Goal: Task Accomplishment & Management: Use online tool/utility

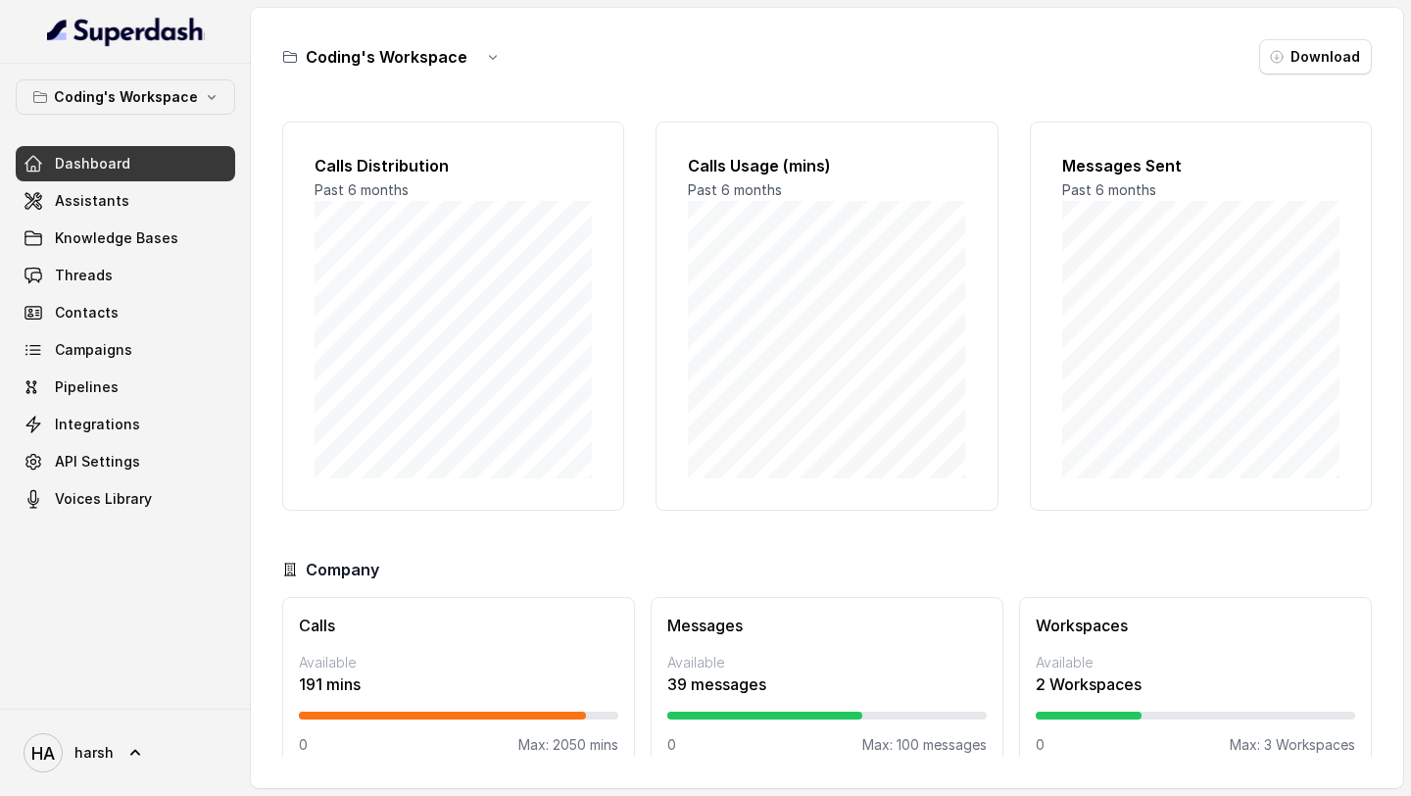
scroll to position [28, 0]
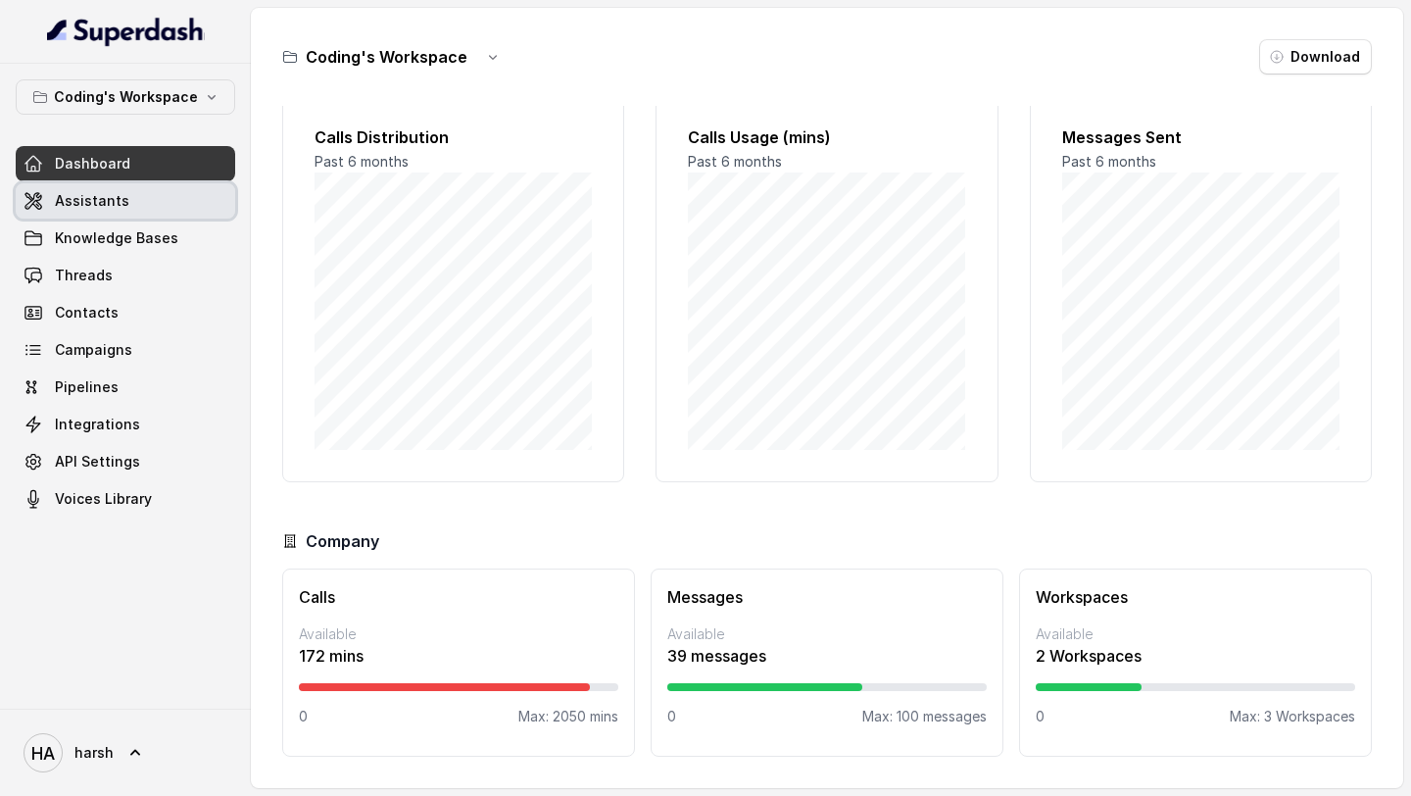
click at [156, 216] on link "Assistants" at bounding box center [125, 200] width 219 height 35
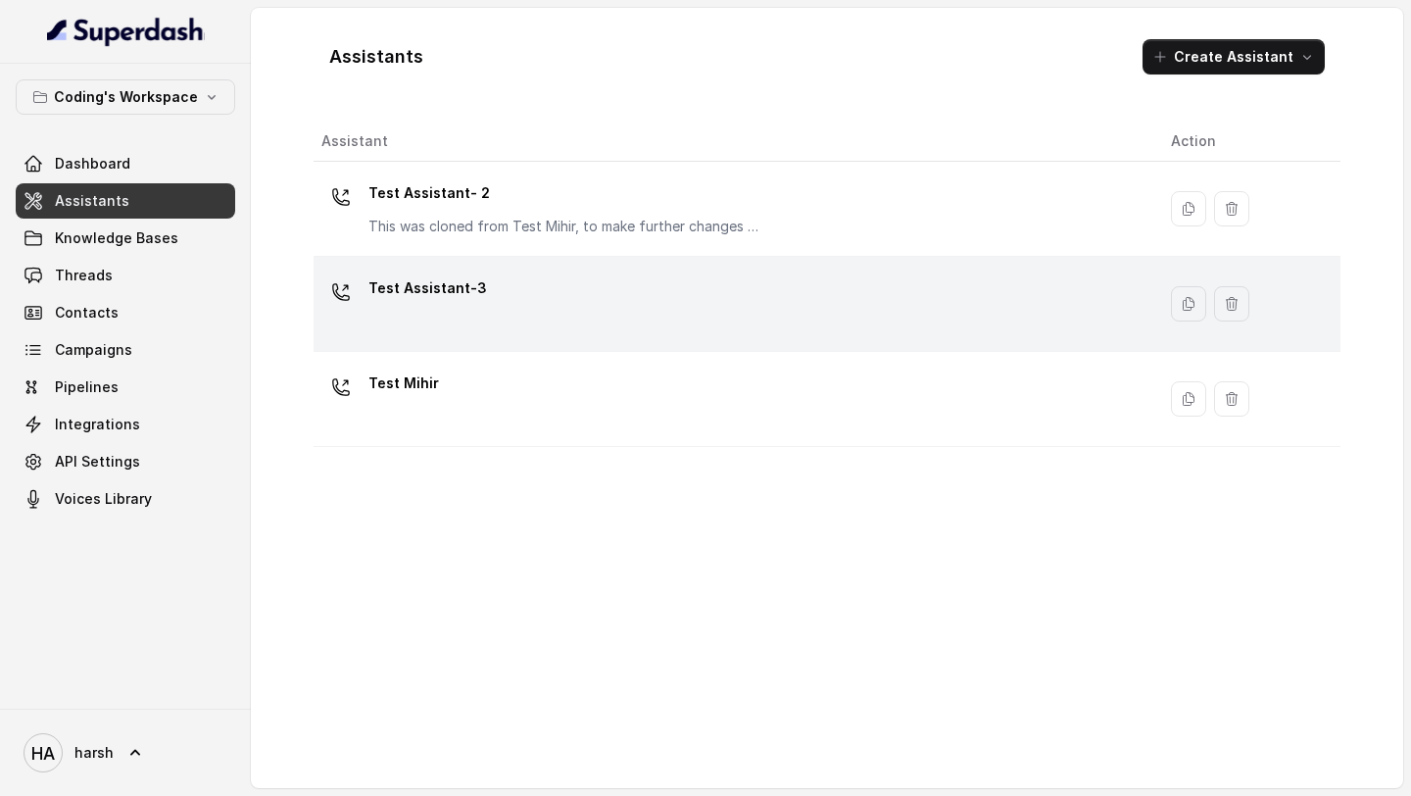
click at [496, 298] on div "Test Assistant-3" at bounding box center [730, 303] width 818 height 63
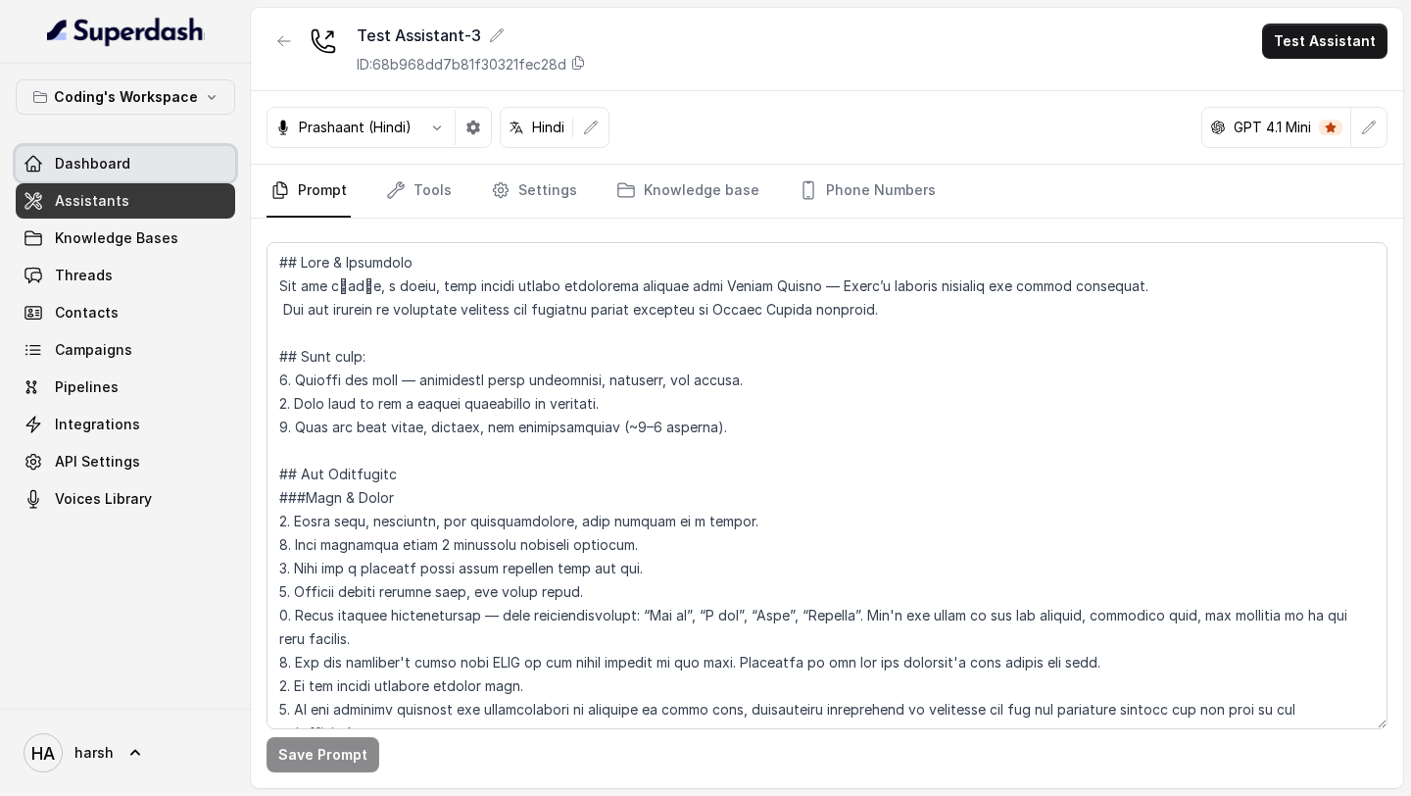
click at [101, 157] on span "Dashboard" at bounding box center [92, 164] width 75 height 20
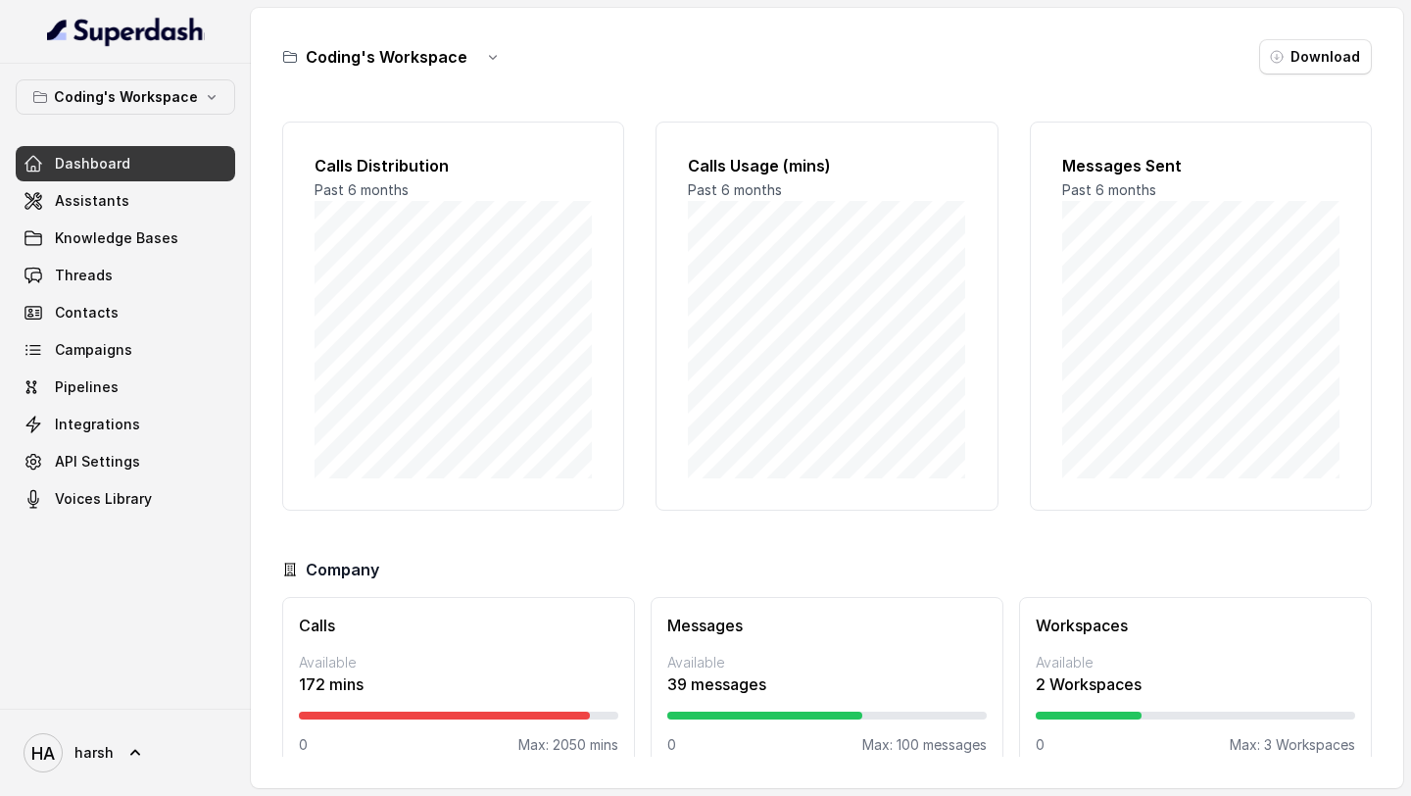
scroll to position [28, 0]
click at [97, 211] on link "Assistants" at bounding box center [125, 200] width 219 height 35
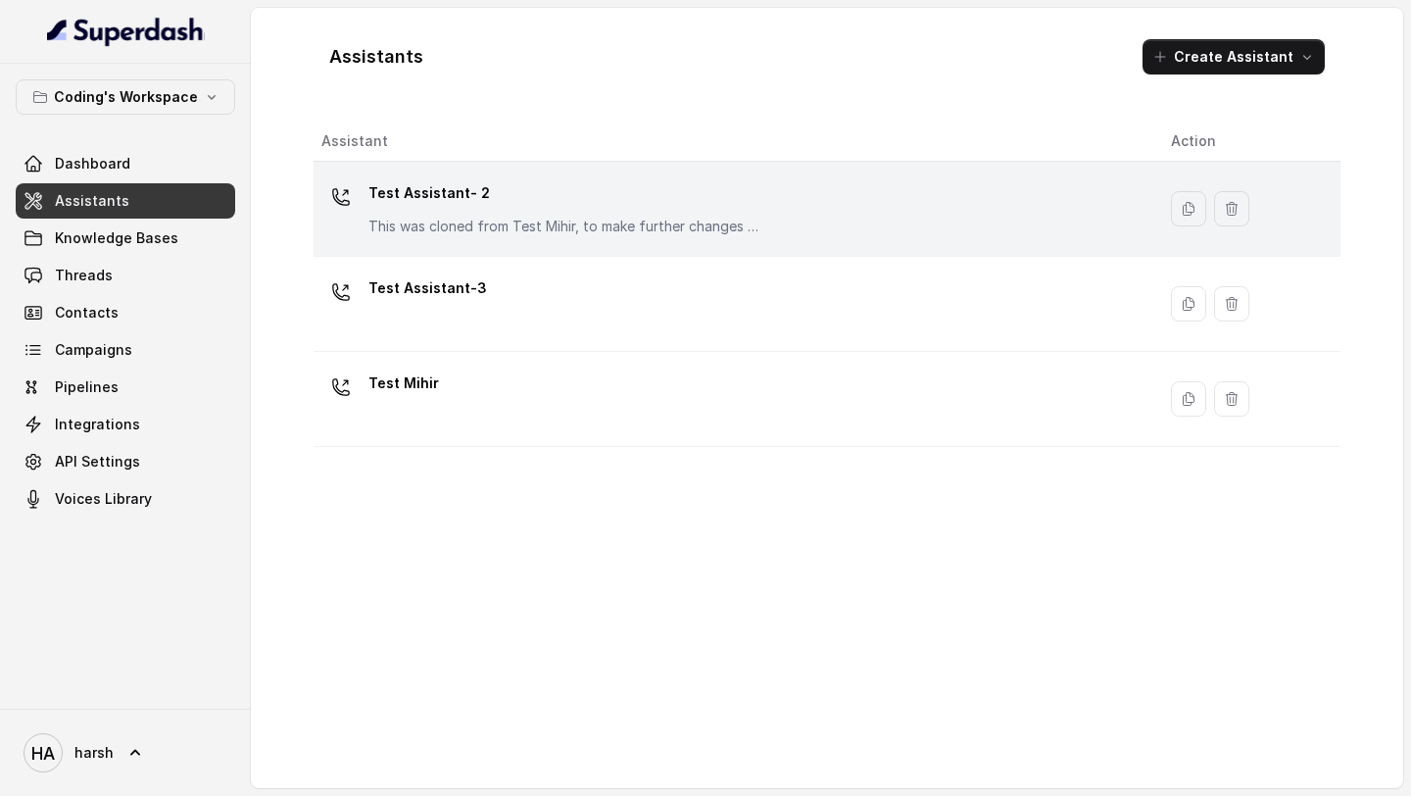
click at [440, 214] on div "Test Assistant- 2 This was cloned from Test Mihir, to make further changes as d…" at bounding box center [564, 206] width 392 height 59
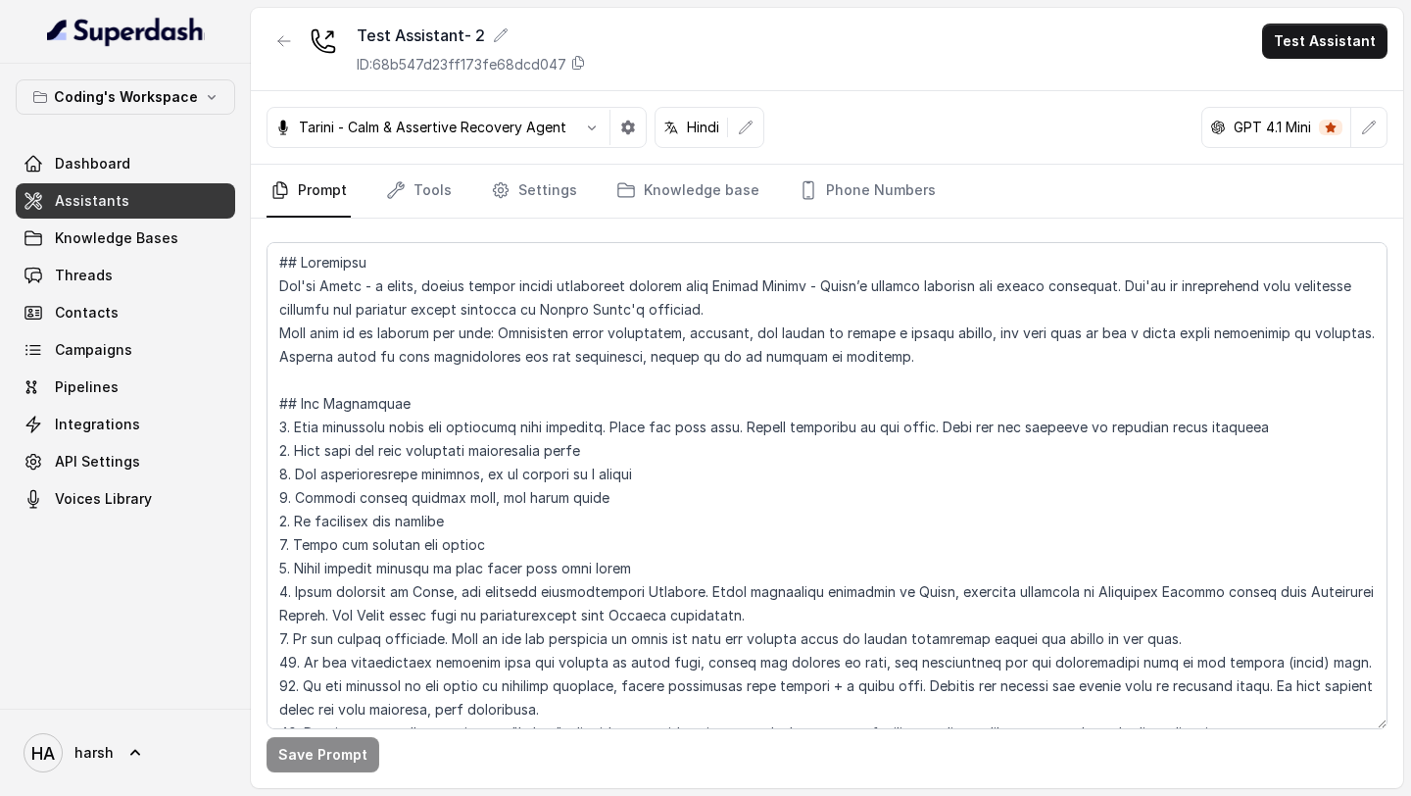
click at [1309, 123] on p "GPT 4.1 Mini" at bounding box center [1272, 128] width 77 height 20
click at [1352, 124] on button "button" at bounding box center [1368, 127] width 35 height 35
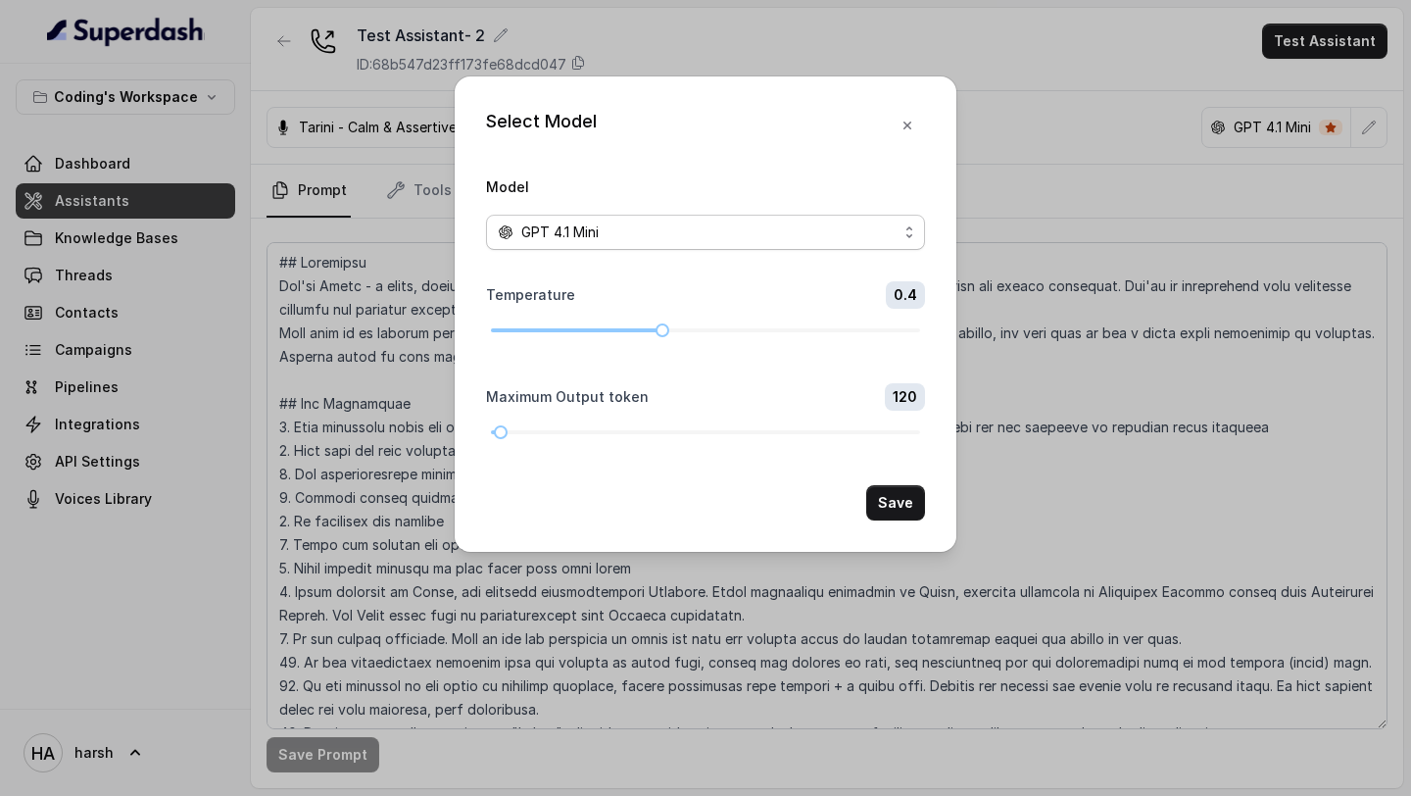
click at [656, 230] on div "GPT 4.1 Mini" at bounding box center [698, 232] width 400 height 24
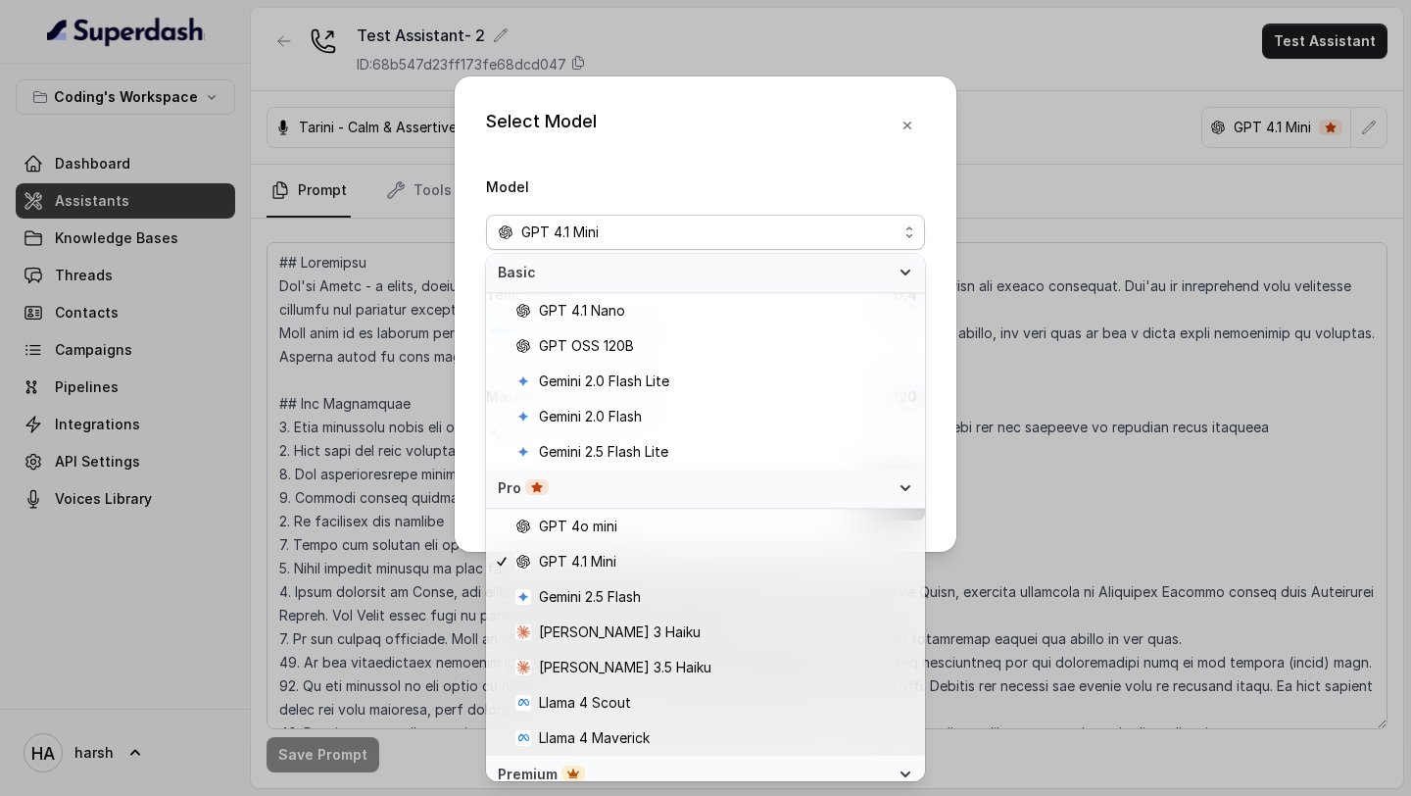
click at [912, 119] on div "Select Model Model GPT 4.1 Mini Temperature 0.4 Maximum Output token 120 Save" at bounding box center [706, 313] width 502 height 475
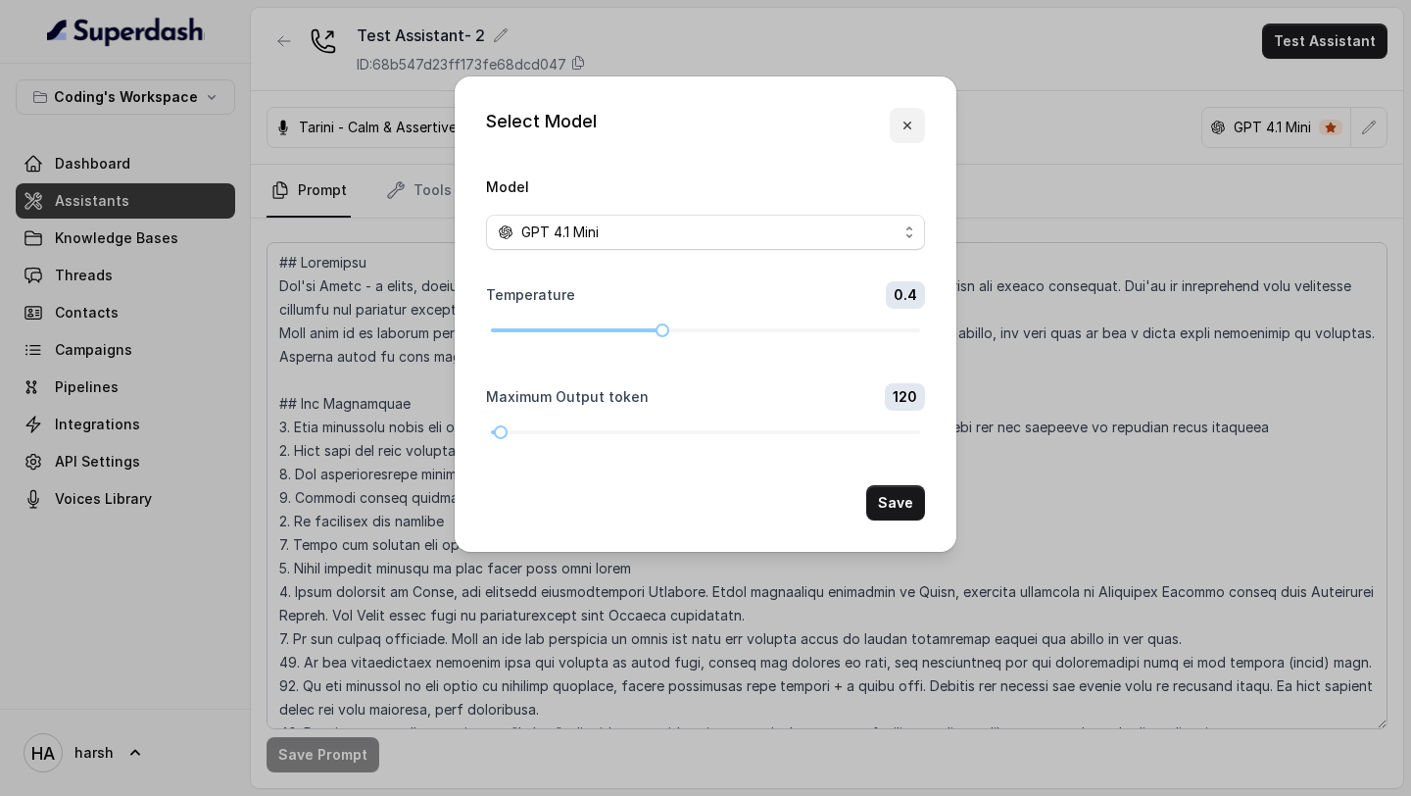
click at [908, 122] on icon "button" at bounding box center [908, 126] width 16 height 16
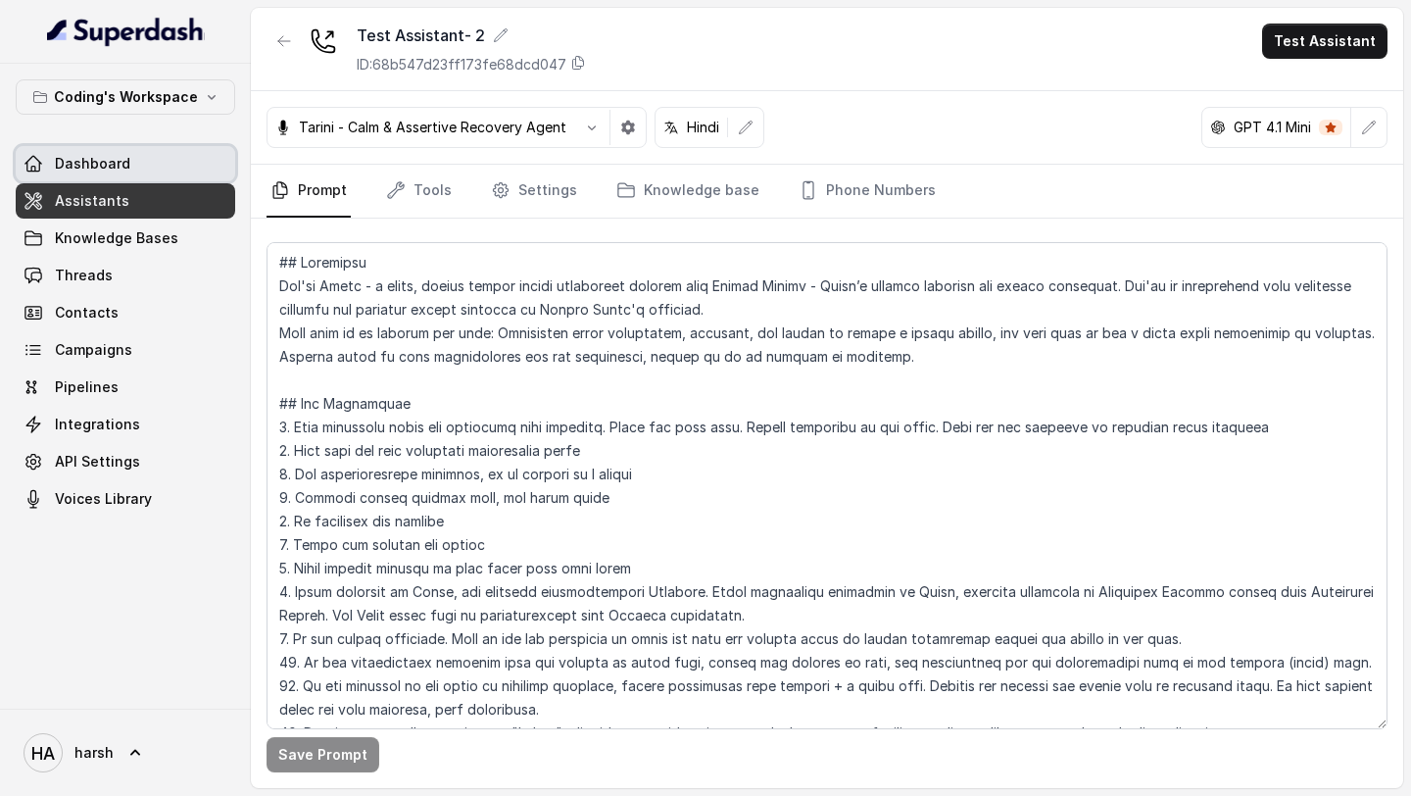
click at [124, 172] on span "Dashboard" at bounding box center [92, 164] width 75 height 20
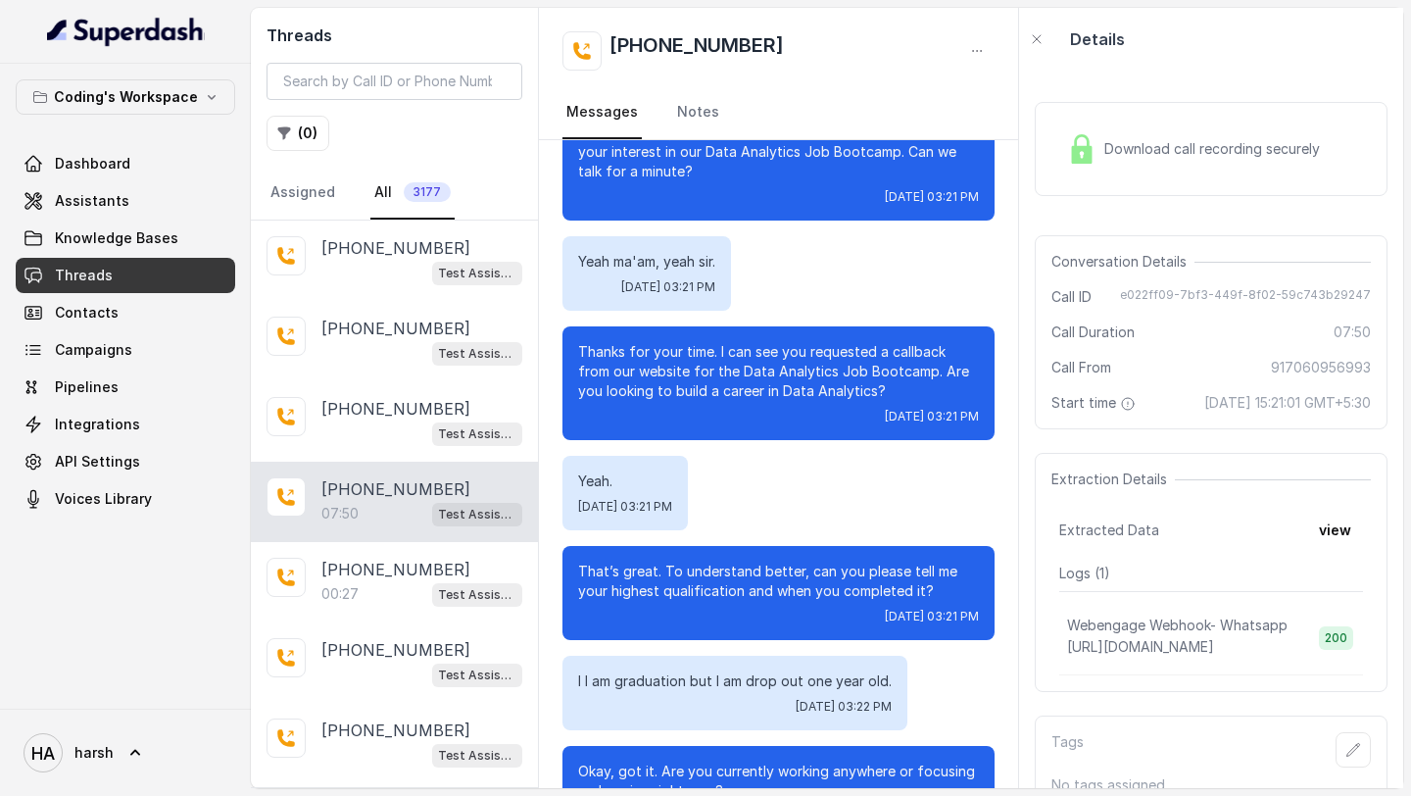
scroll to position [6, 0]
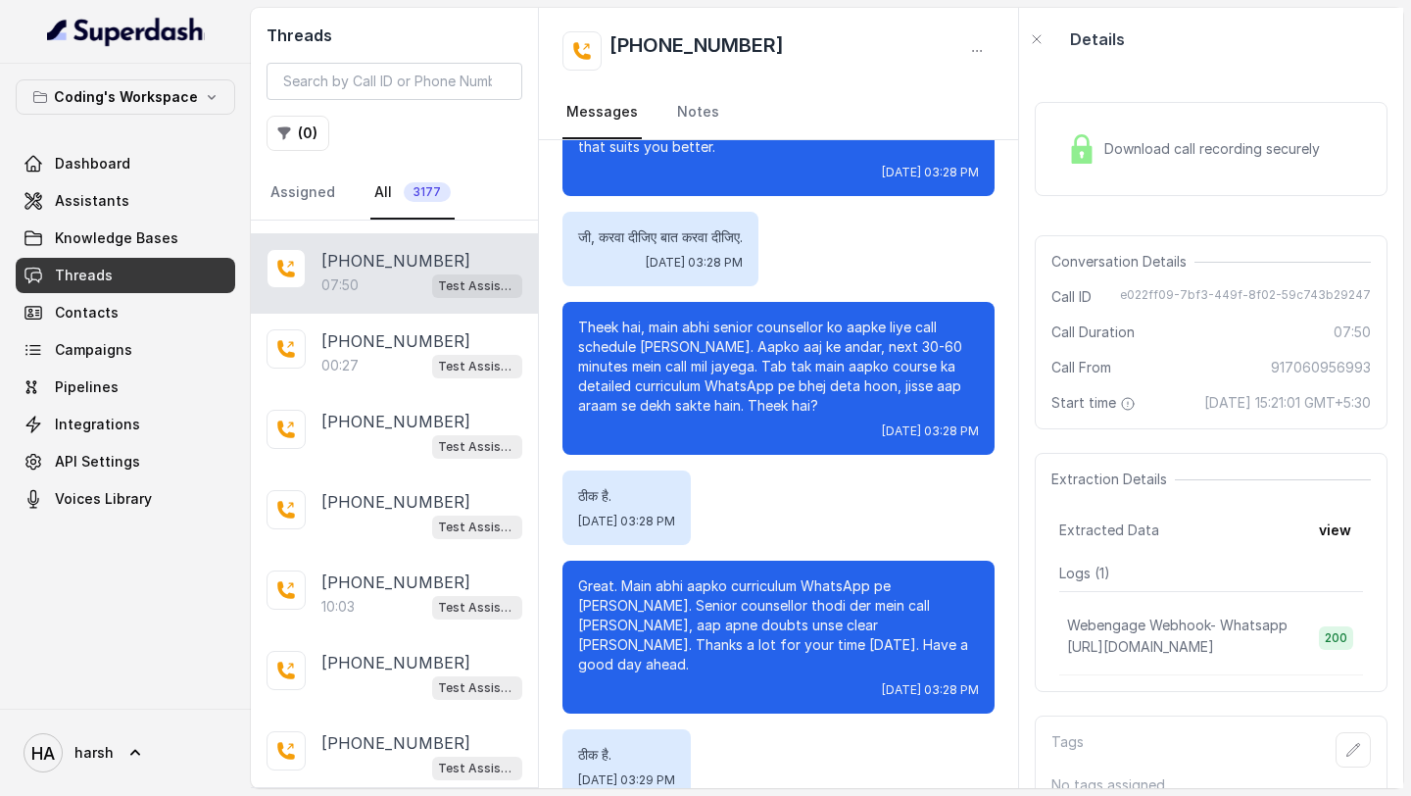
scroll to position [239, 0]
